Goal: Task Accomplishment & Management: Manage account settings

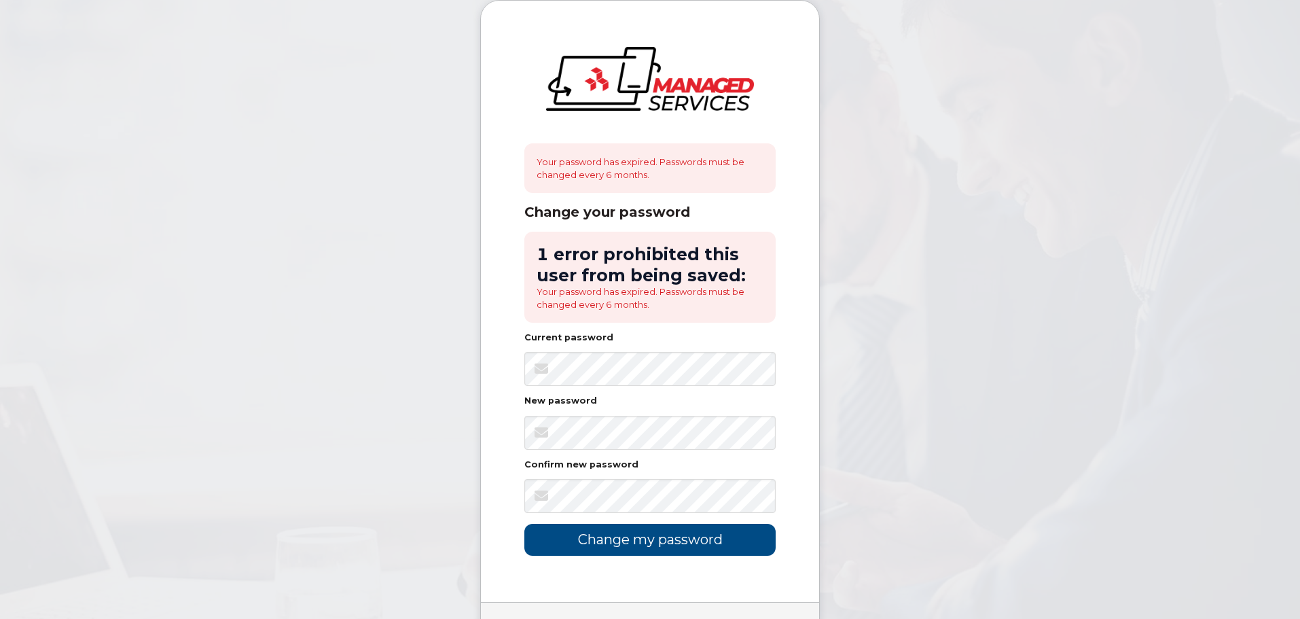
click at [575, 397] on label "New password" at bounding box center [560, 401] width 73 height 9
click at [620, 532] on input "Change my password" at bounding box center [649, 540] width 251 height 32
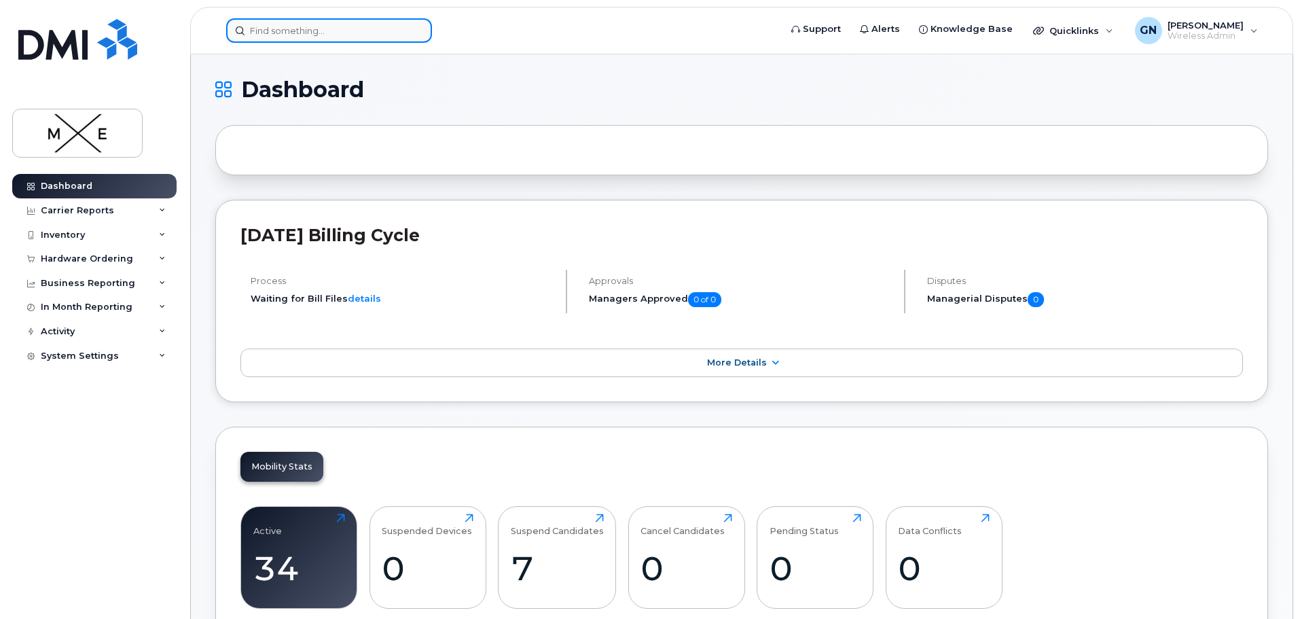
click at [309, 24] on input at bounding box center [329, 30] width 206 height 24
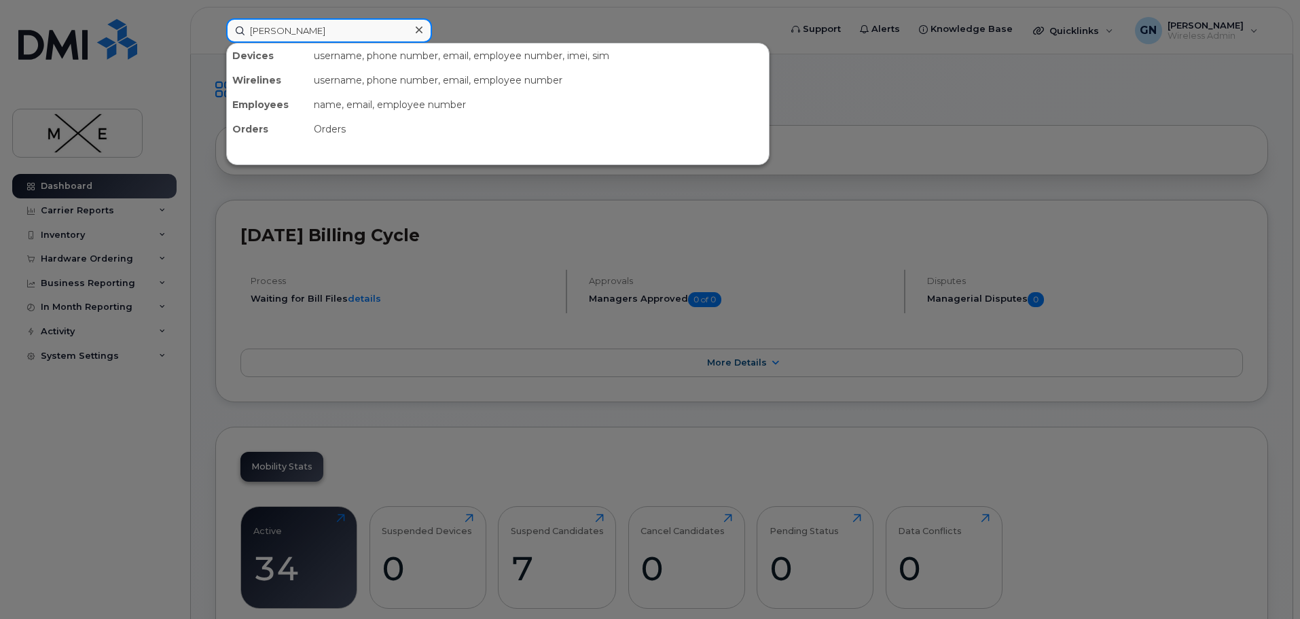
type input "[PERSON_NAME]"
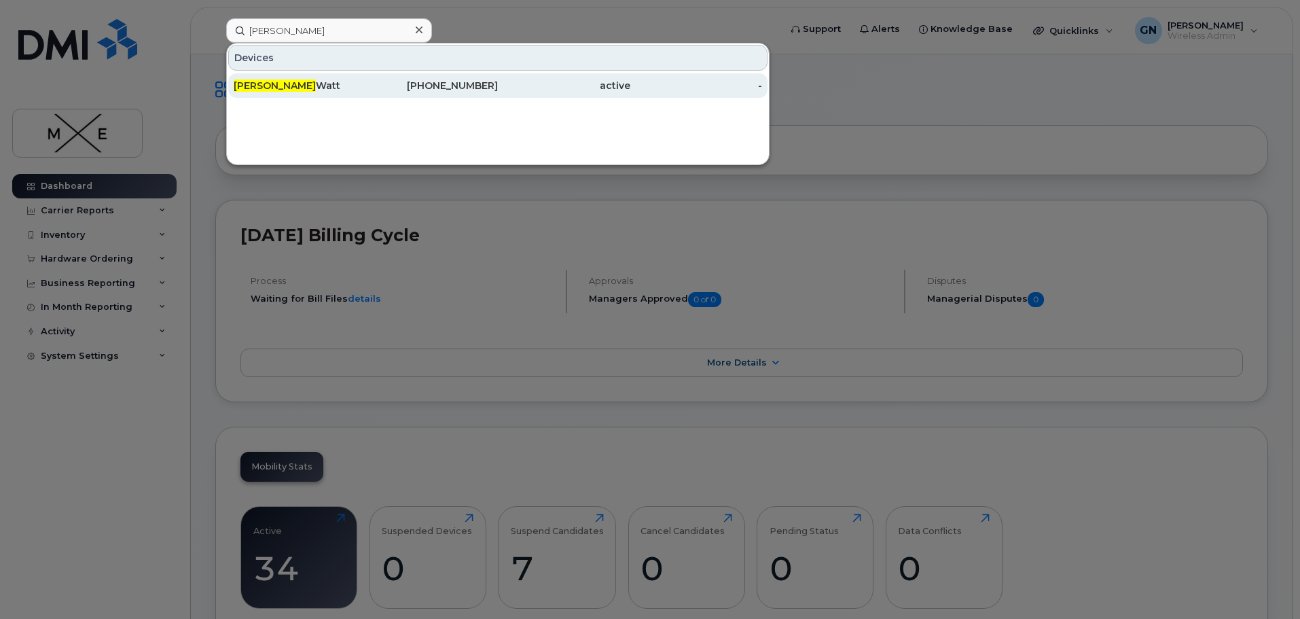
click at [328, 82] on div "[PERSON_NAME]" at bounding box center [300, 86] width 132 height 14
